Goal: Task Accomplishment & Management: Manage account settings

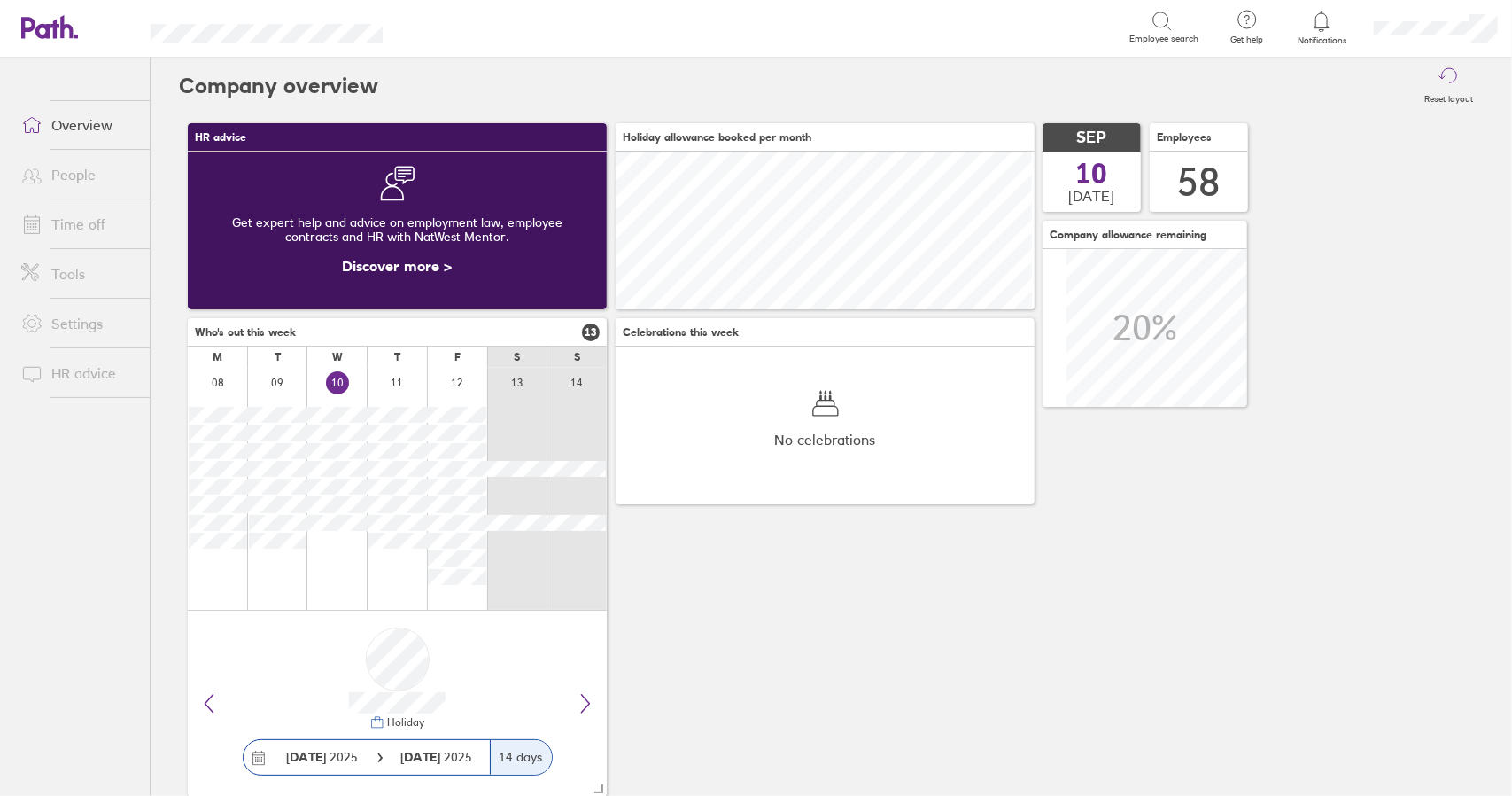
scroll to position [158, 418]
click at [96, 228] on link "Time off" at bounding box center [78, 224] width 142 height 36
